Goal: Task Accomplishment & Management: Manage account settings

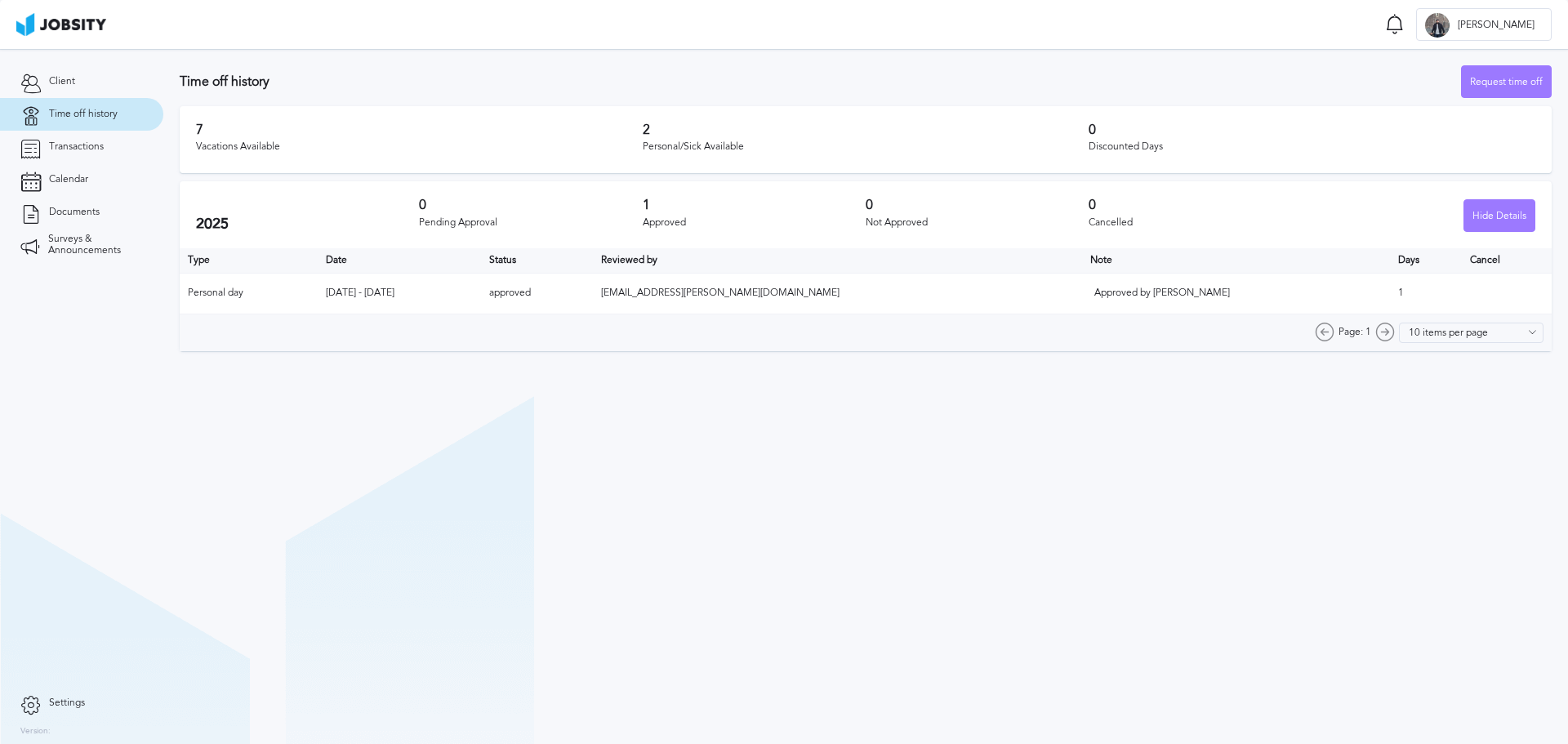
click at [904, 461] on section "Time off history Request time off 7 Vacations Available 2 Personal/Sick Availab…" at bounding box center [866, 397] width 1405 height 696
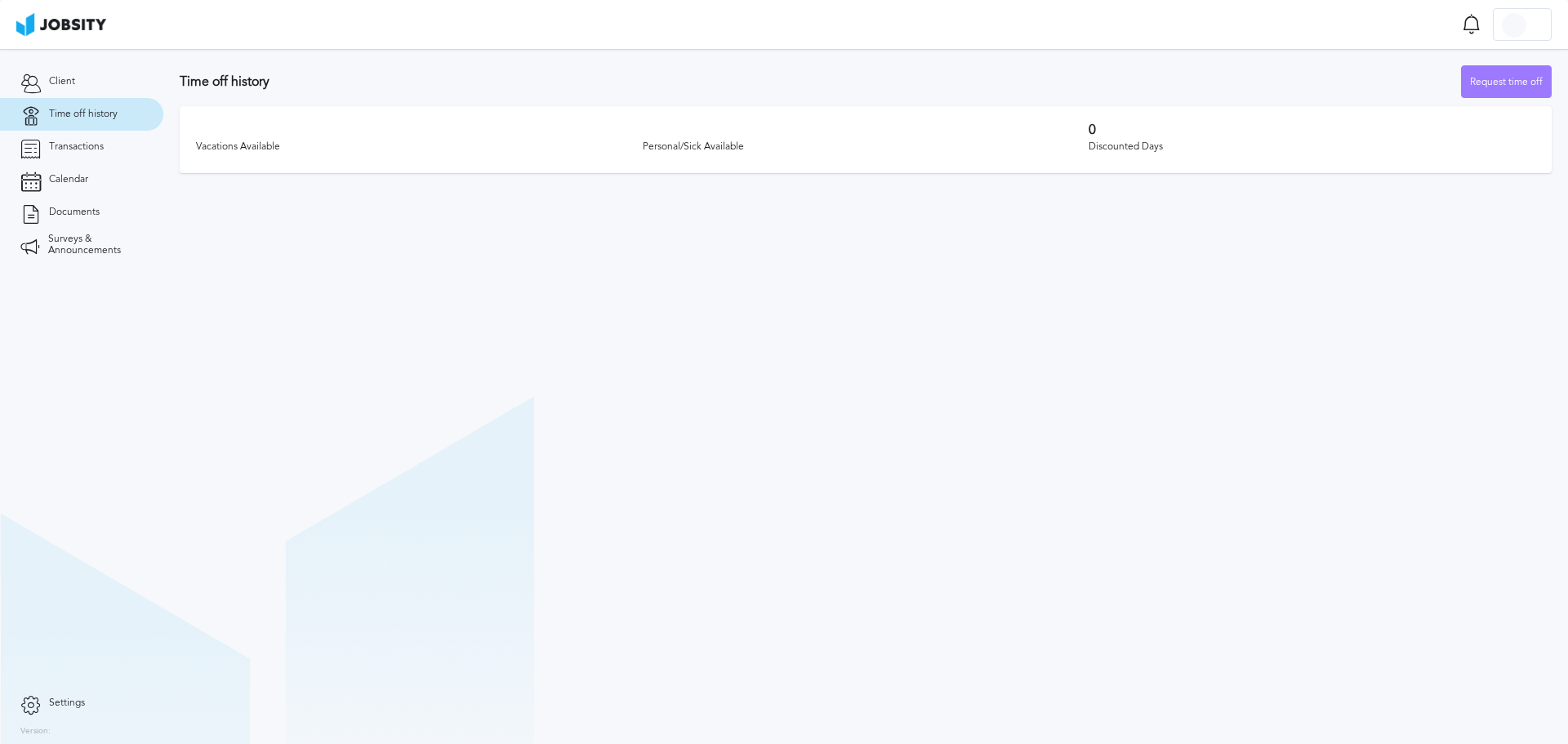
click at [612, 465] on section "Time off history Request time off Vacations Available Personal/Sick Available 0…" at bounding box center [866, 397] width 1405 height 696
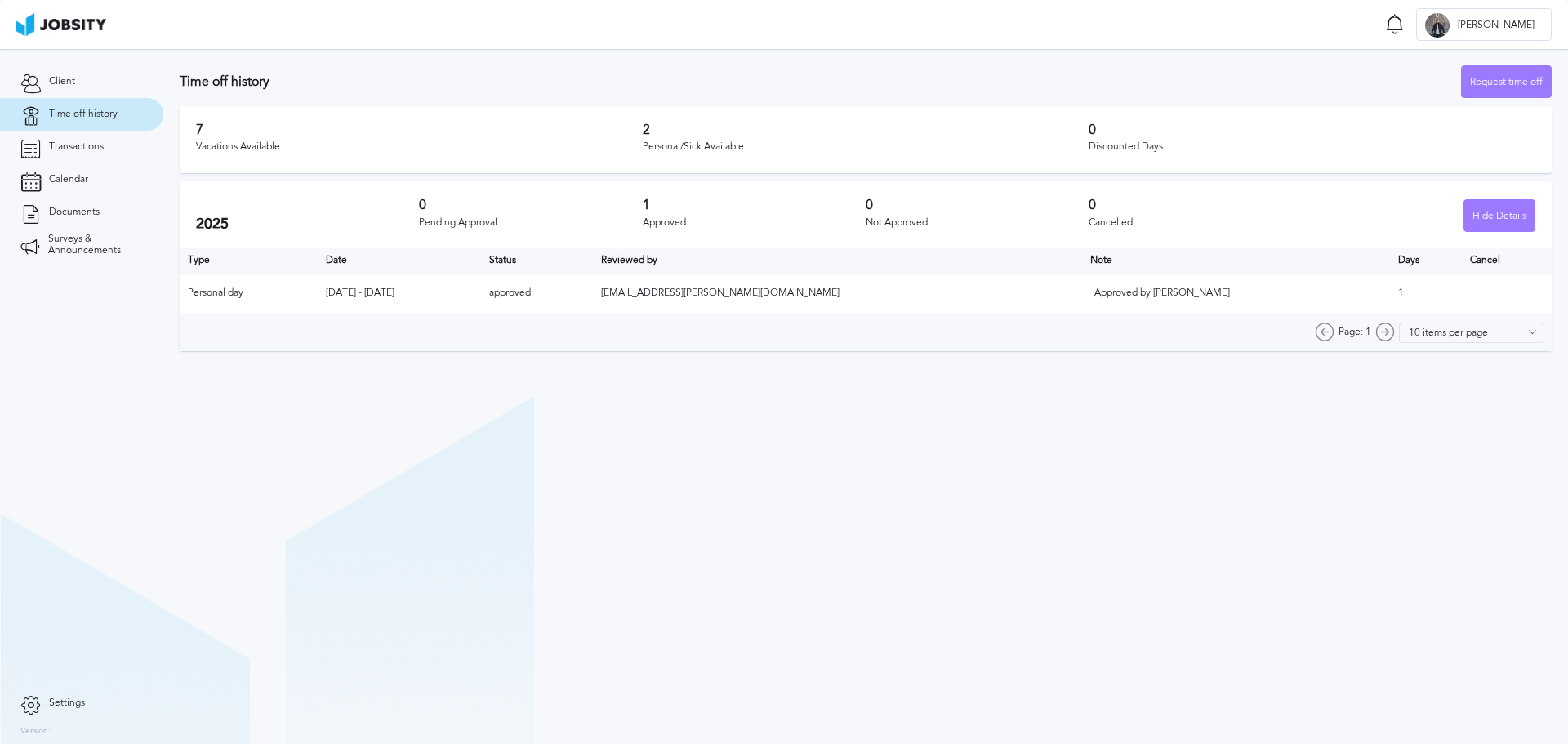
click at [703, 497] on section "Time off history Request time off 7 Vacations Available 2 Personal/Sick Availab…" at bounding box center [866, 397] width 1405 height 696
drag, startPoint x: 610, startPoint y: 293, endPoint x: 854, endPoint y: 297, distance: 244.0
click at [854, 297] on tr "Personal day [DATE] - [DATE] approved [EMAIL_ADDRESS][PERSON_NAME][DOMAIN_NAME]…" at bounding box center [866, 293] width 1373 height 41
click at [877, 511] on section "Time off history Request time off 7 Vacations Available 2 Personal/Sick Availab…" at bounding box center [866, 397] width 1405 height 696
click at [762, 556] on section "Time off history Request time off 7 Vacations Available 2 Personal/Sick Availab…" at bounding box center [866, 397] width 1405 height 696
